Goal: Task Accomplishment & Management: Manage account settings

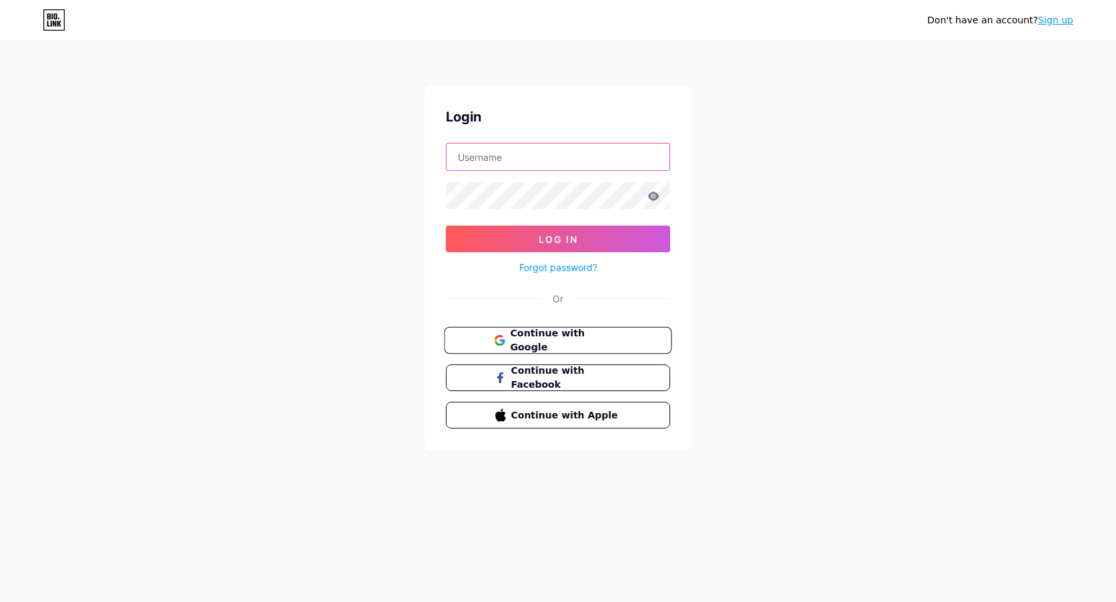
type input "[EMAIL_ADDRESS][DOMAIN_NAME]"
click at [538, 332] on span "Continue with Google" at bounding box center [565, 340] width 111 height 29
